Goal: Find specific page/section: Find specific page/section

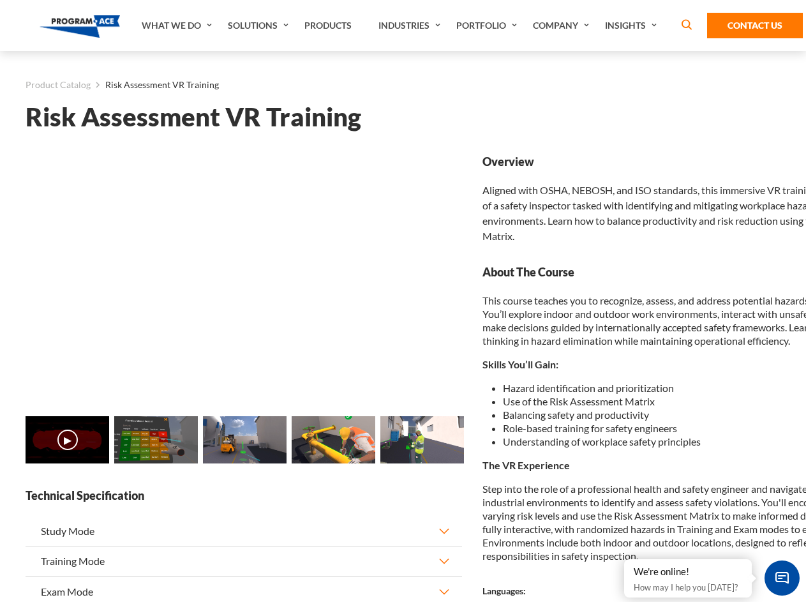
click at [260, 26] on link "Solutions" at bounding box center [259, 25] width 77 height 51
click at [0, 0] on div "AI & Computer Vision Solutions Computer Vision Quality Control AI tools for fas…" at bounding box center [0, 0] width 0 height 0
click at [0, 0] on div "AI & Computer Vision Solutions Virtual Training Solutions Virtual Tour Solution…" at bounding box center [0, 0] width 0 height 0
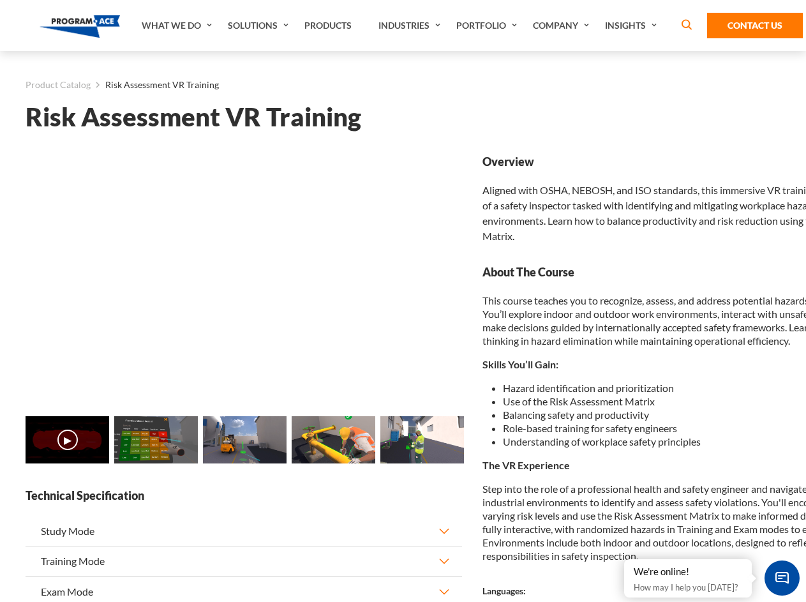
click at [0, 0] on div "AI & Computer Vision Solutions Virtual Training Solutions Virtual Tour Solution…" at bounding box center [0, 0] width 0 height 0
click at [0, 0] on div "AI & Computer Vision Solutions Computer Vision Quality Control AI tools for fas…" at bounding box center [0, 0] width 0 height 0
